Goal: Navigation & Orientation: Find specific page/section

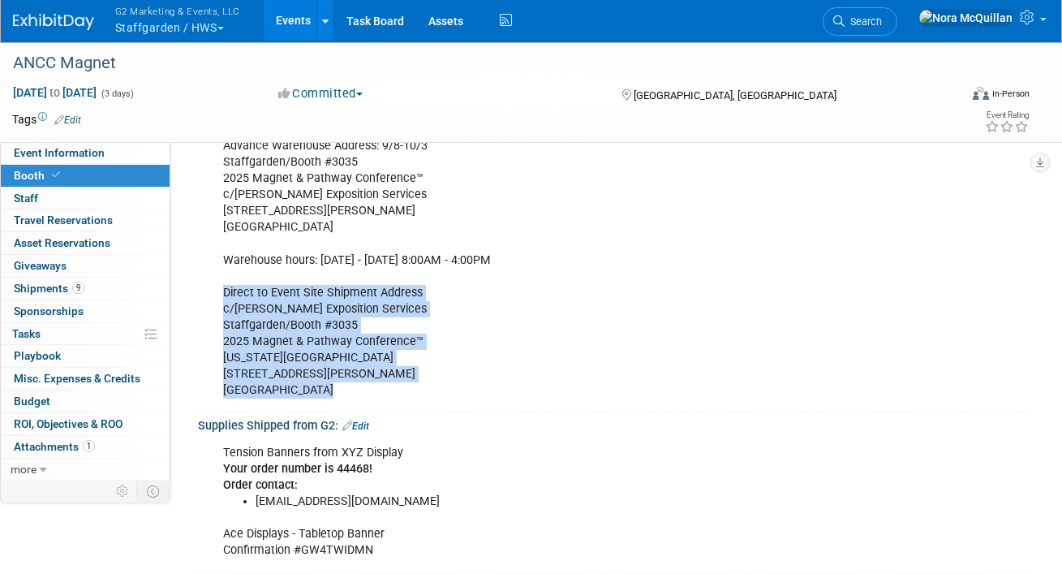
click at [157, 28] on button "G2 Marketing & Events, LLC Staffgarden / HWS" at bounding box center [187, 21] width 147 height 42
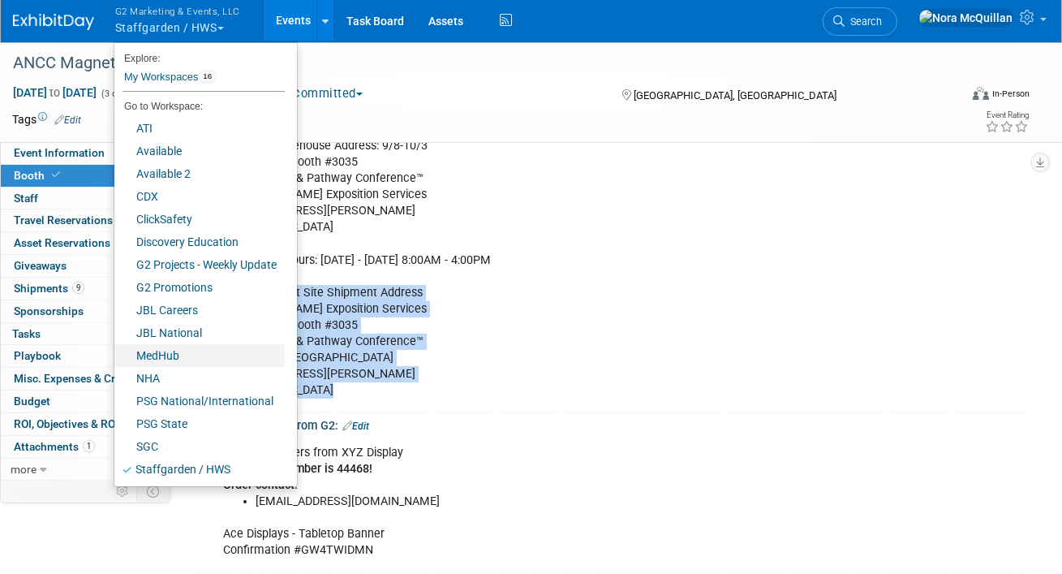
click at [179, 352] on link "MedHub" at bounding box center [199, 355] width 170 height 23
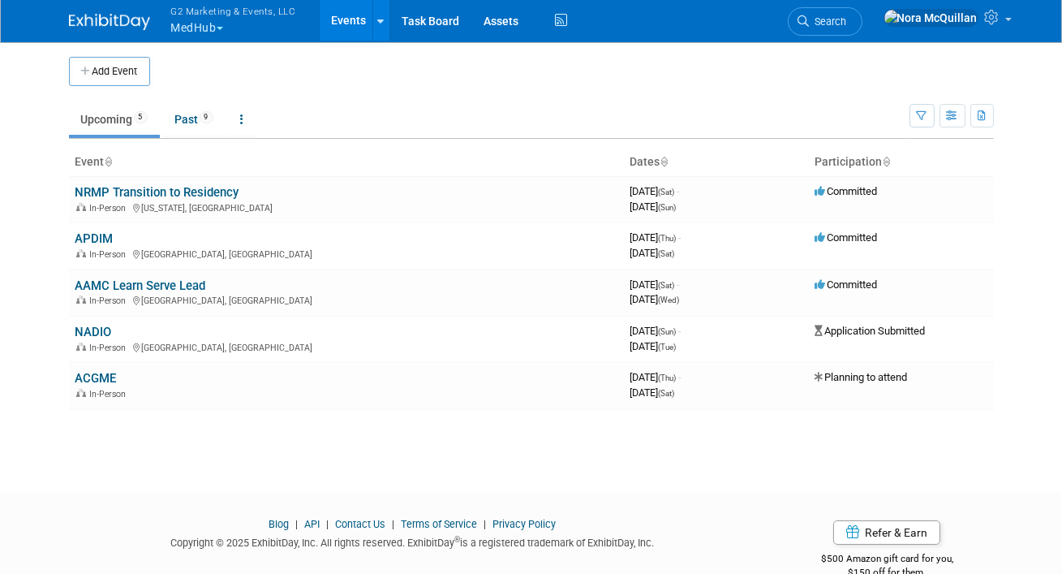
click at [219, 28] on span "button" at bounding box center [220, 28] width 6 height 3
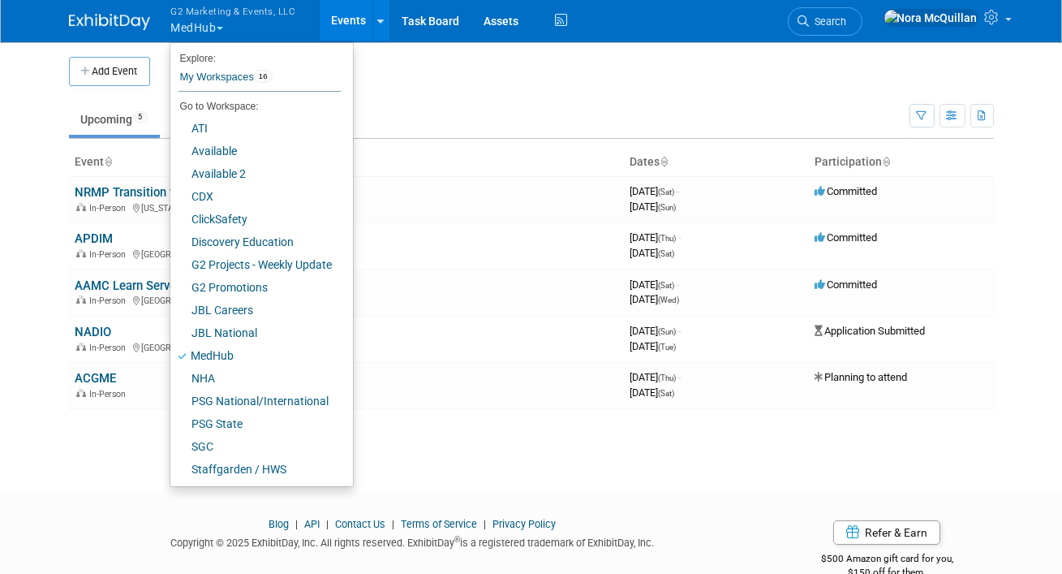
click at [29, 153] on body "G2 Marketing & Events, LLC MedHub Explore: My Workspaces 16 Go to Workspace: AT…" at bounding box center [531, 287] width 1062 height 574
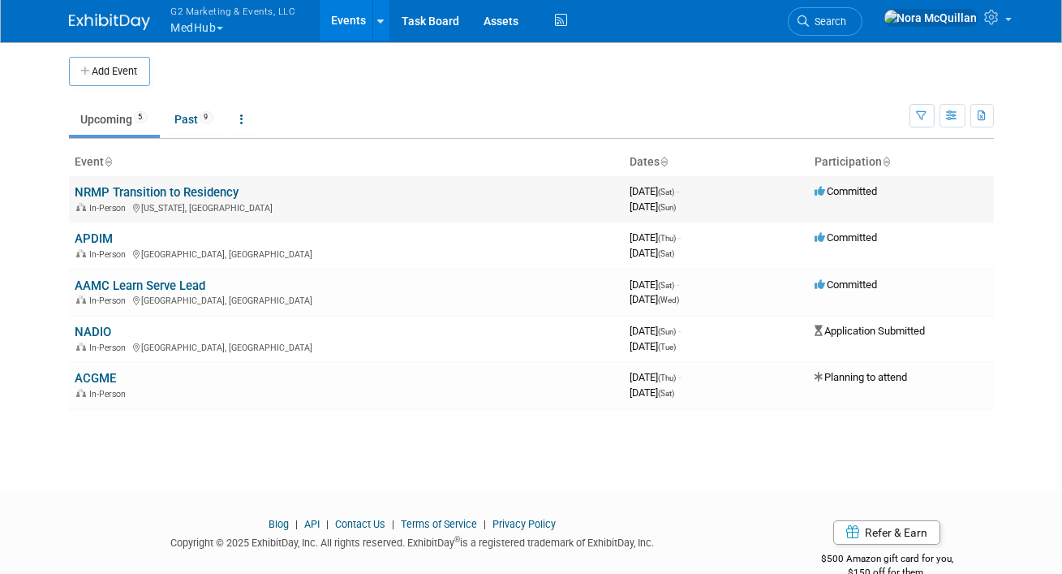
click at [114, 191] on link "NRMP Transition to Residency" at bounding box center [157, 192] width 164 height 15
